Goal: Transaction & Acquisition: Subscribe to service/newsletter

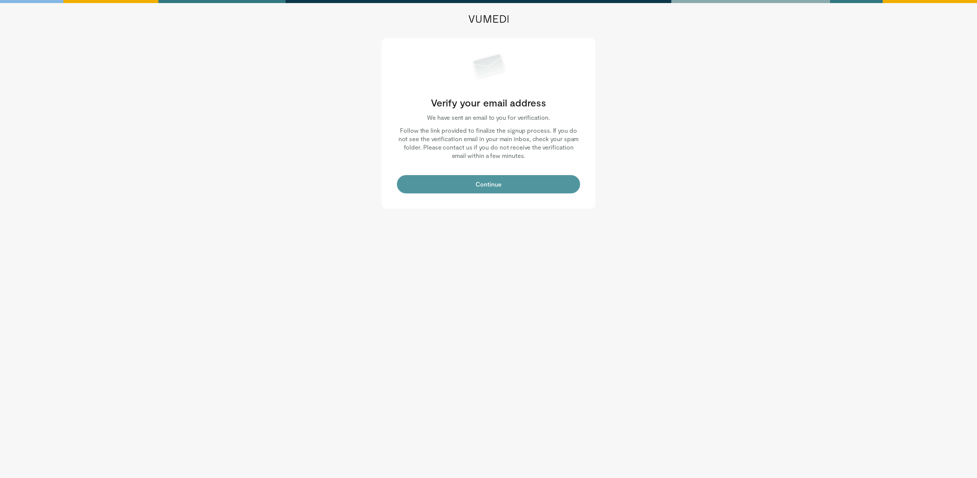
click at [524, 182] on button "Continue" at bounding box center [488, 184] width 183 height 18
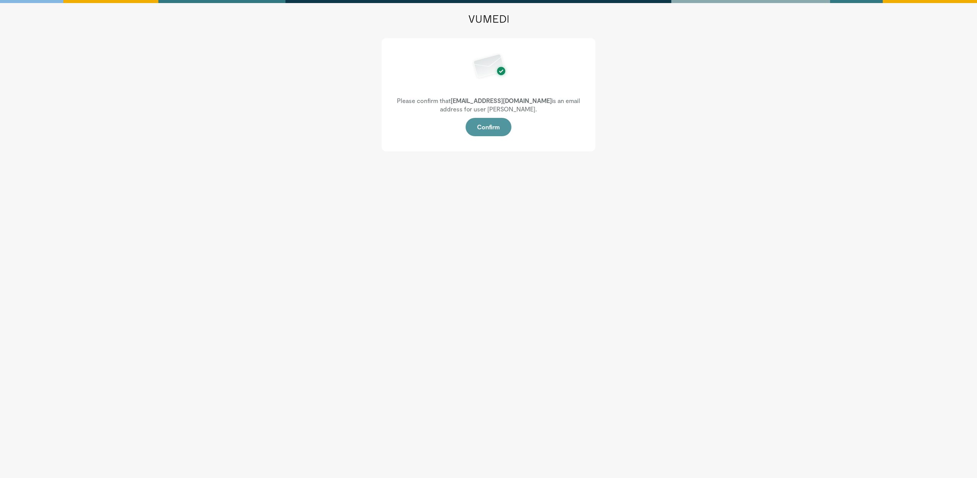
click at [483, 129] on button "Confirm" at bounding box center [488, 127] width 46 height 18
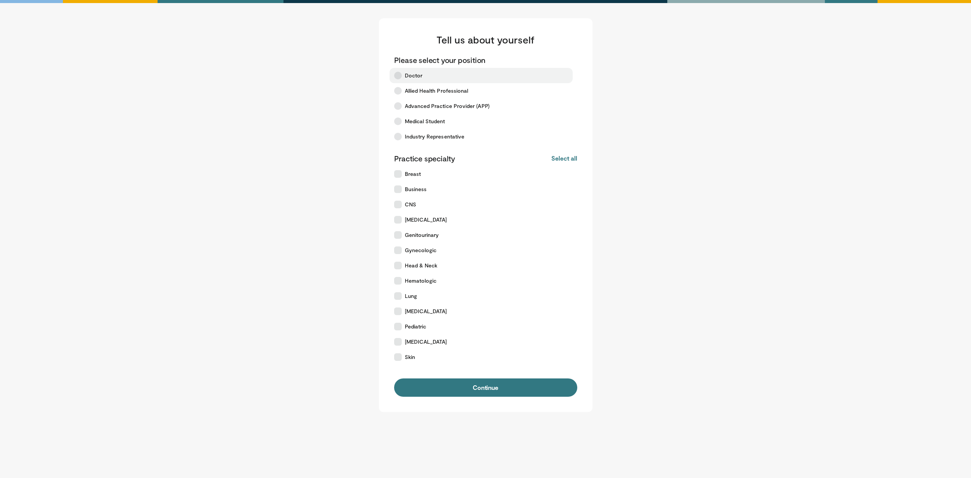
click at [401, 76] on icon at bounding box center [398, 76] width 8 height 8
click at [401, 173] on icon at bounding box center [398, 174] width 8 height 8
click at [410, 201] on span "CNS" at bounding box center [410, 205] width 11 height 8
click at [505, 387] on button "Continue" at bounding box center [485, 387] width 183 height 18
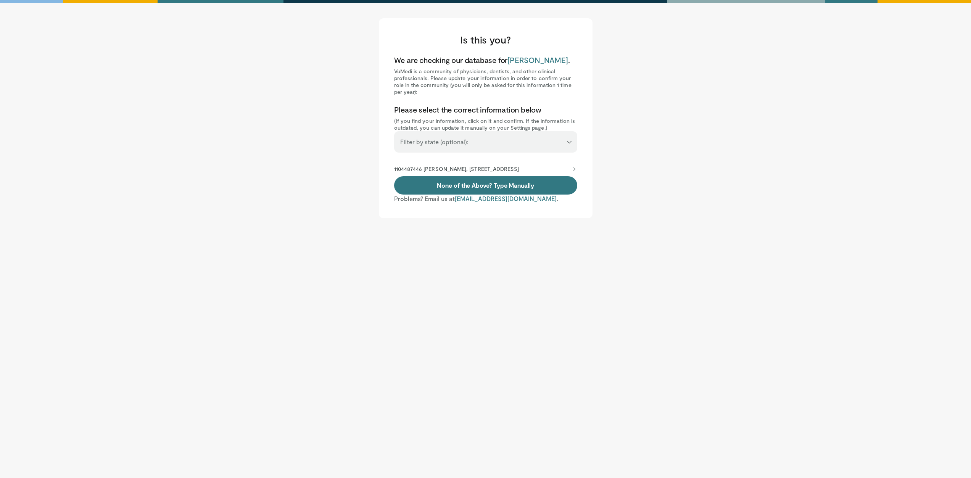
click at [438, 143] on select "**********" at bounding box center [485, 138] width 183 height 14
click at [441, 142] on select "**********" at bounding box center [485, 138] width 183 height 14
click at [459, 167] on p "1104487446 Asona Lui, 200 W Arbor Dr, San Diego, CA, 92103-9000" at bounding box center [456, 169] width 125 height 7
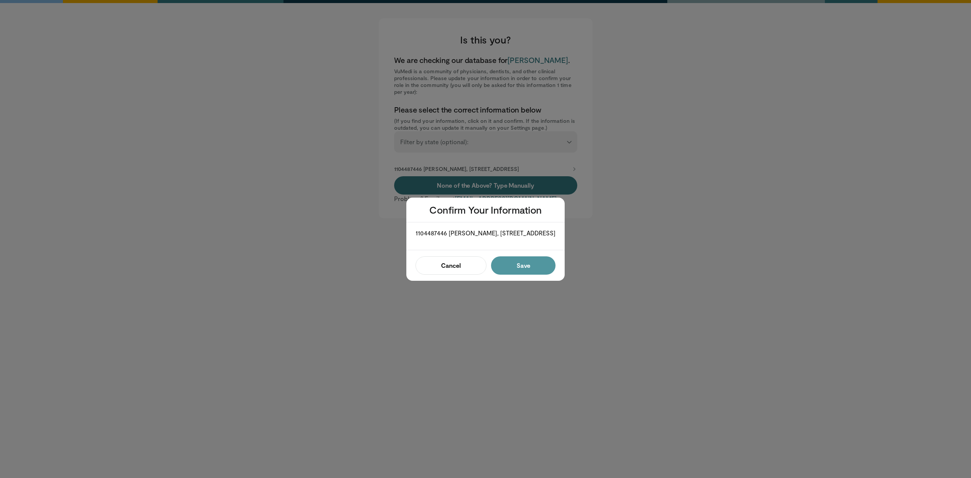
click at [529, 273] on button "Save" at bounding box center [523, 265] width 64 height 18
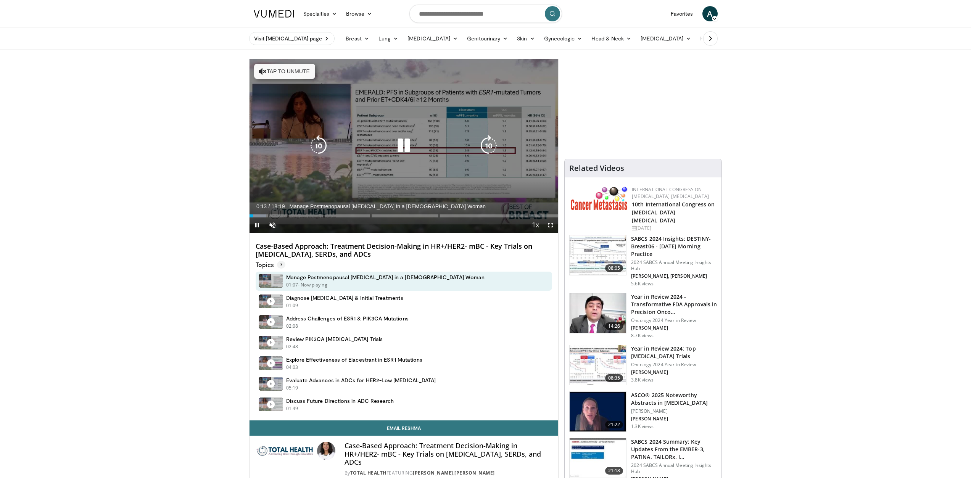
click at [292, 73] on button "Tap to unmute" at bounding box center [284, 71] width 61 height 15
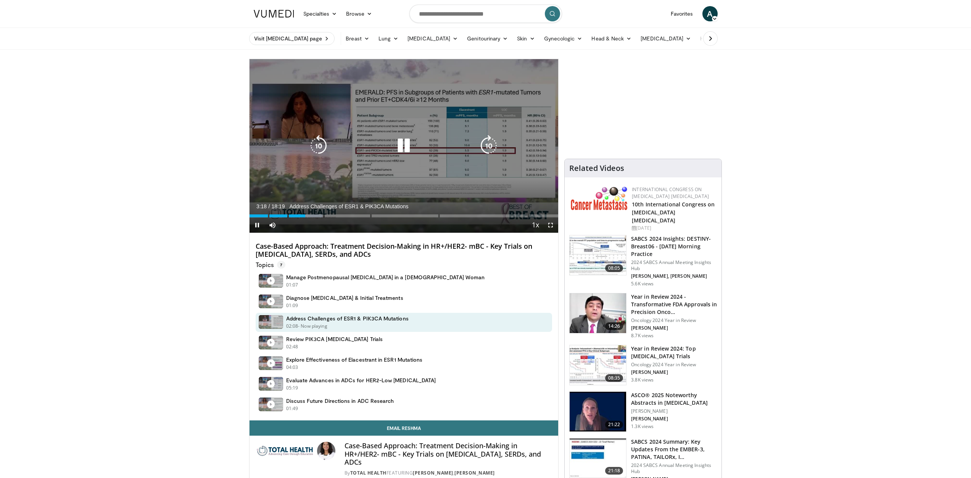
click at [409, 148] on icon "Video Player" at bounding box center [403, 145] width 21 height 21
